Goal: Transaction & Acquisition: Obtain resource

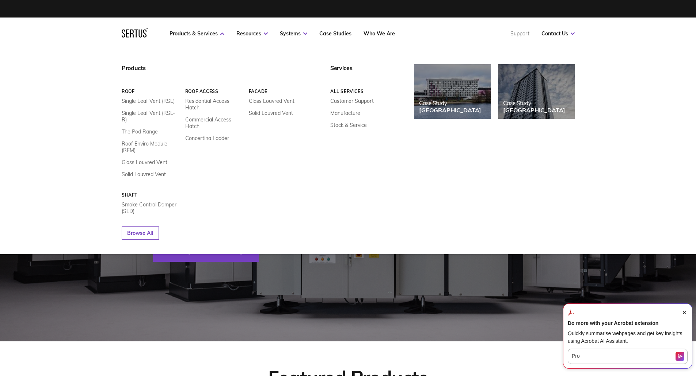
click at [148, 129] on link "The Pod Range" at bounding box center [140, 132] width 36 height 7
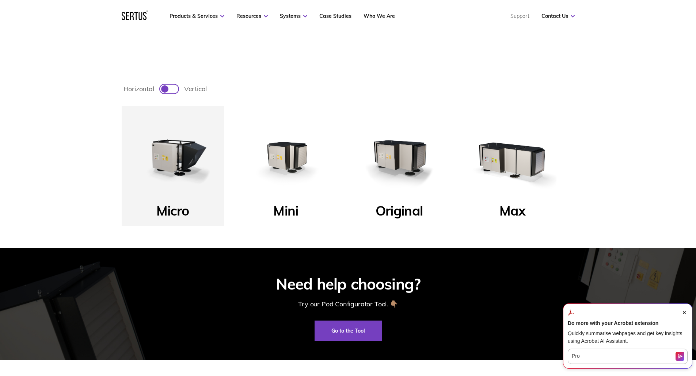
scroll to position [292, 0]
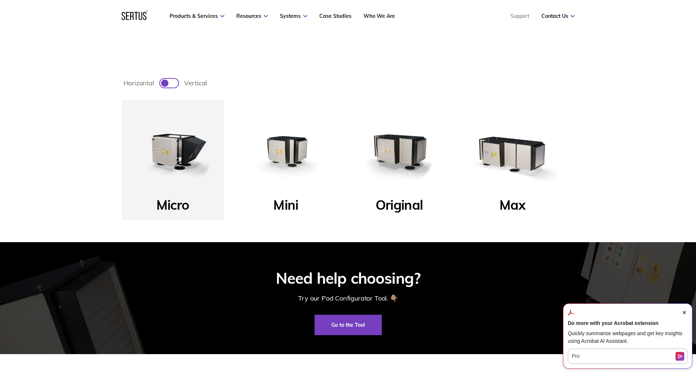
click at [173, 81] on div at bounding box center [173, 83] width 4 height 4
checkbox input "true"
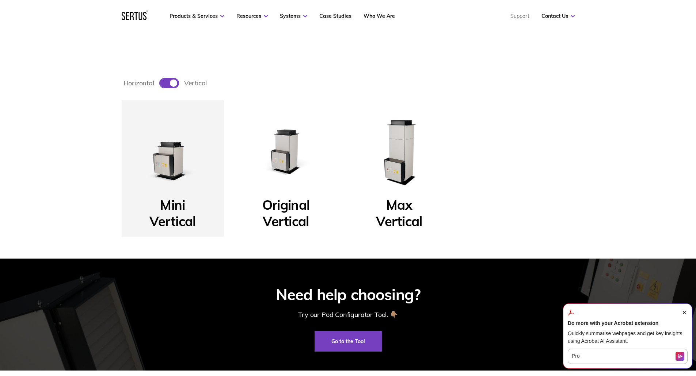
click at [168, 164] on img at bounding box center [173, 152] width 88 height 88
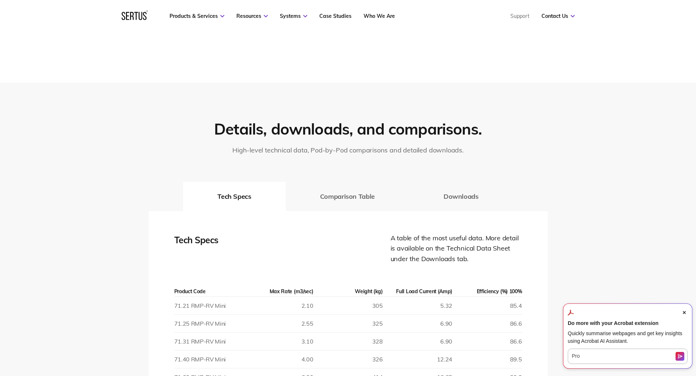
scroll to position [913, 0]
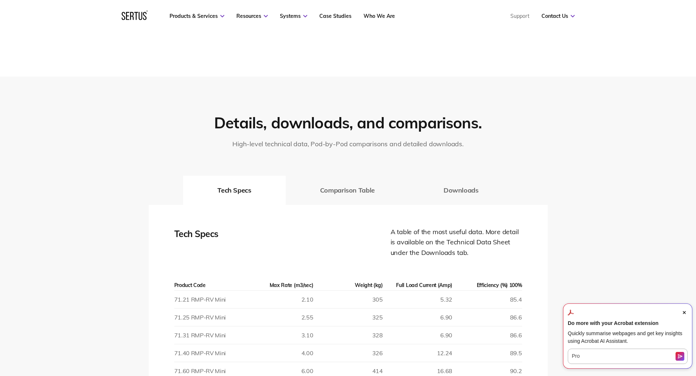
click at [454, 191] on button "Downloads" at bounding box center [461, 190] width 104 height 29
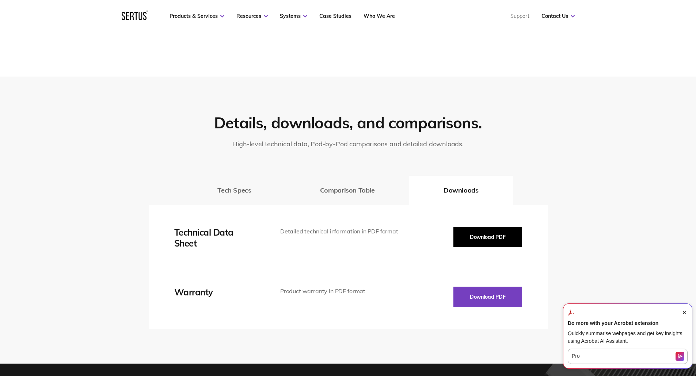
click at [483, 233] on button "Download PDF" at bounding box center [487, 237] width 69 height 20
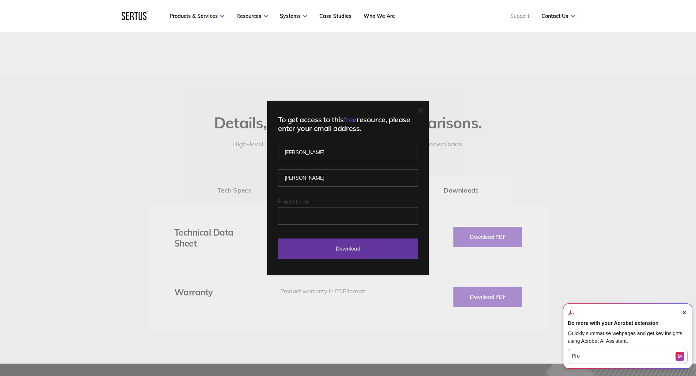
click at [356, 252] on input "Download" at bounding box center [348, 249] width 140 height 20
